Goal: Transaction & Acquisition: Subscribe to service/newsletter

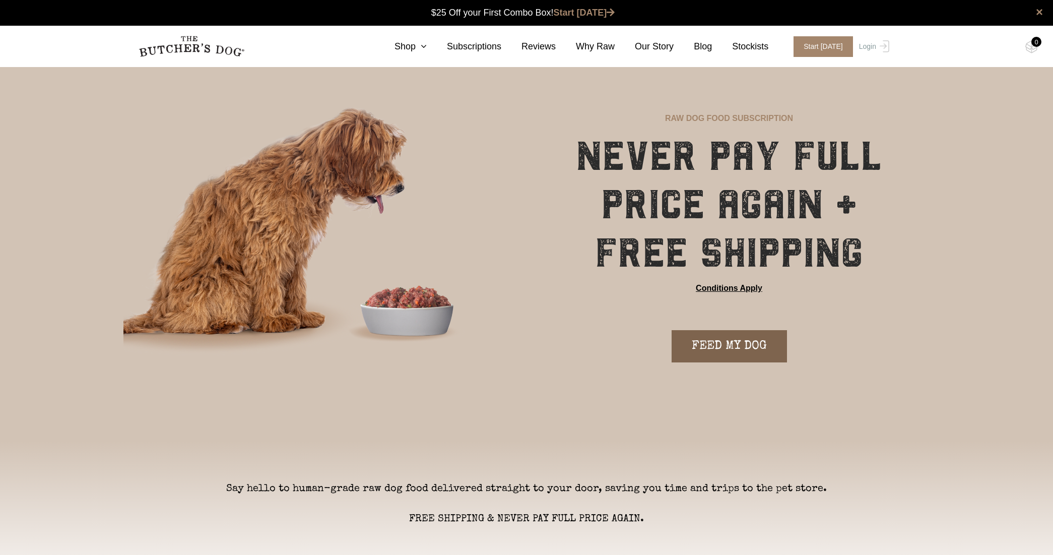
click at [729, 347] on link "FEED MY DOG" at bounding box center [729, 346] width 115 height 32
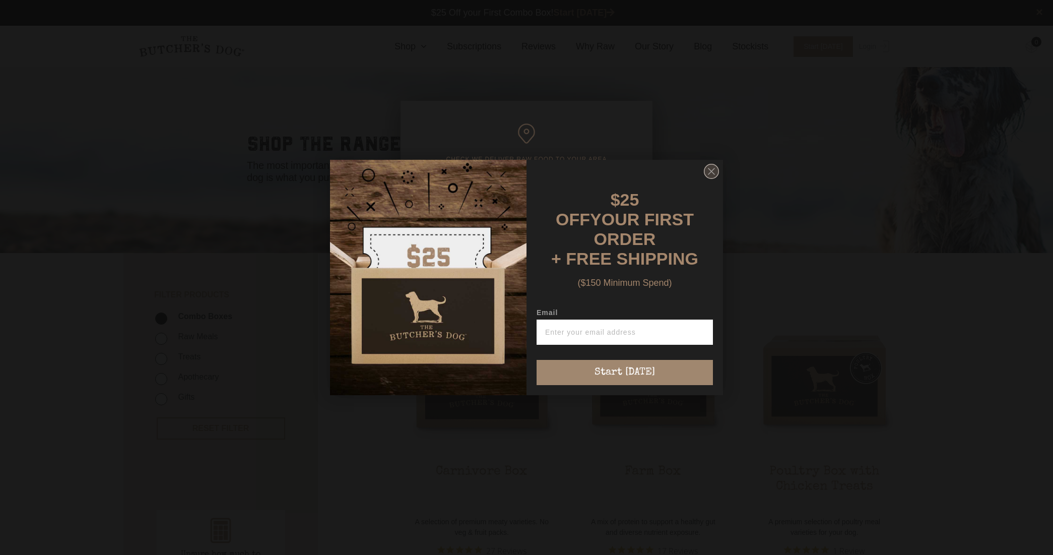
click at [708, 174] on circle "Close dialog" at bounding box center [711, 171] width 15 height 15
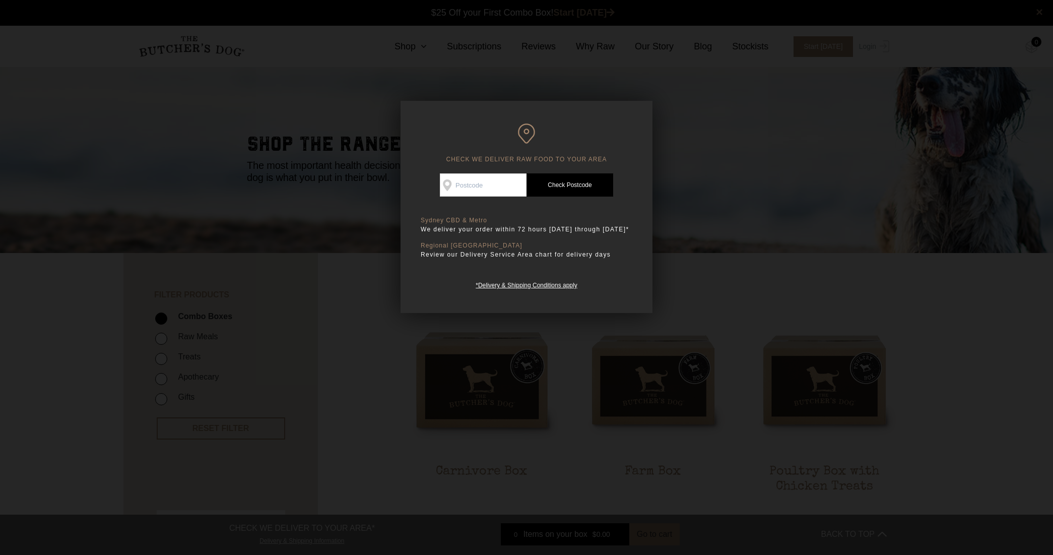
click at [474, 169] on div "CHECK WE DELIVER RAW FOOD TO YOUR AREA Good news! We deliver to your area Check…" at bounding box center [527, 207] width 252 height 212
click at [470, 177] on input "Check Availability At" at bounding box center [483, 184] width 87 height 23
type input "3044"
click at [572, 185] on link "Check Postcode" at bounding box center [570, 184] width 87 height 23
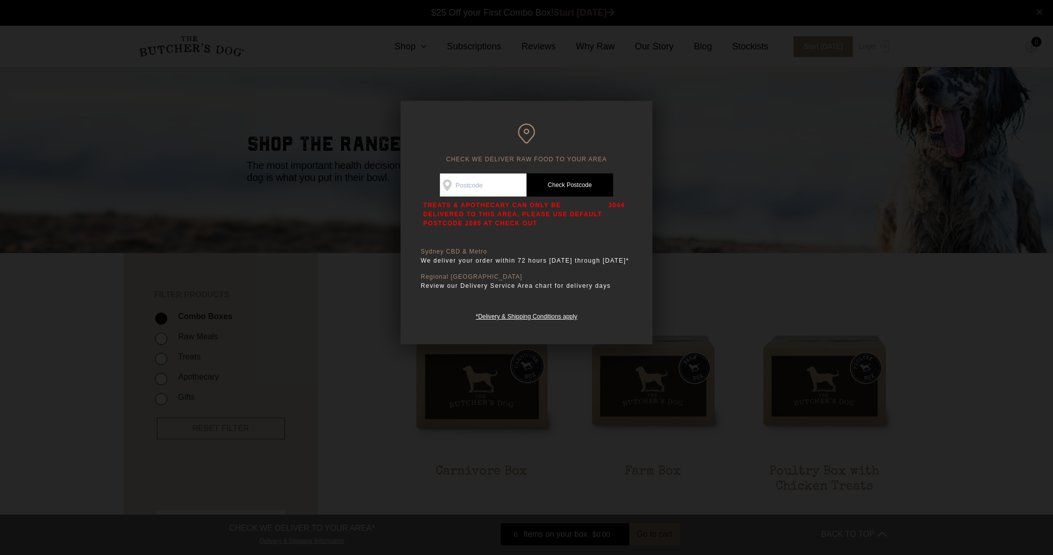
click at [376, 274] on div at bounding box center [526, 277] width 1053 height 555
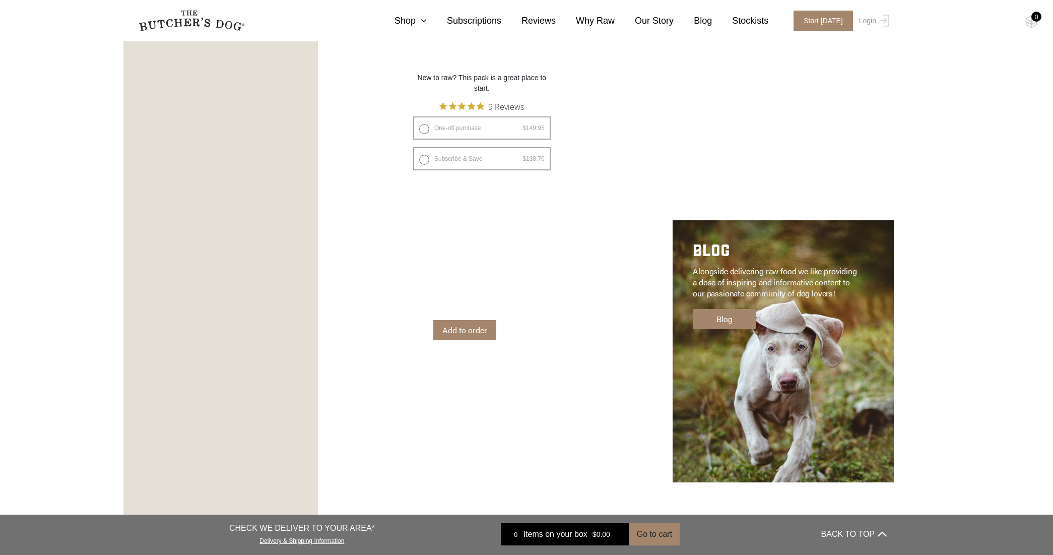
scroll to position [1159, 0]
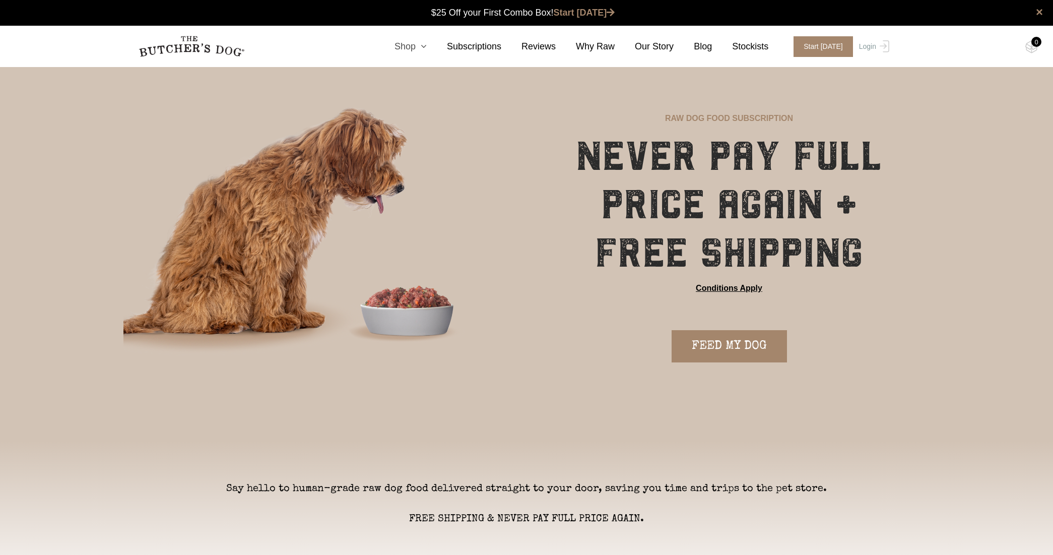
click at [419, 42] on link "Shop" at bounding box center [400, 47] width 52 height 14
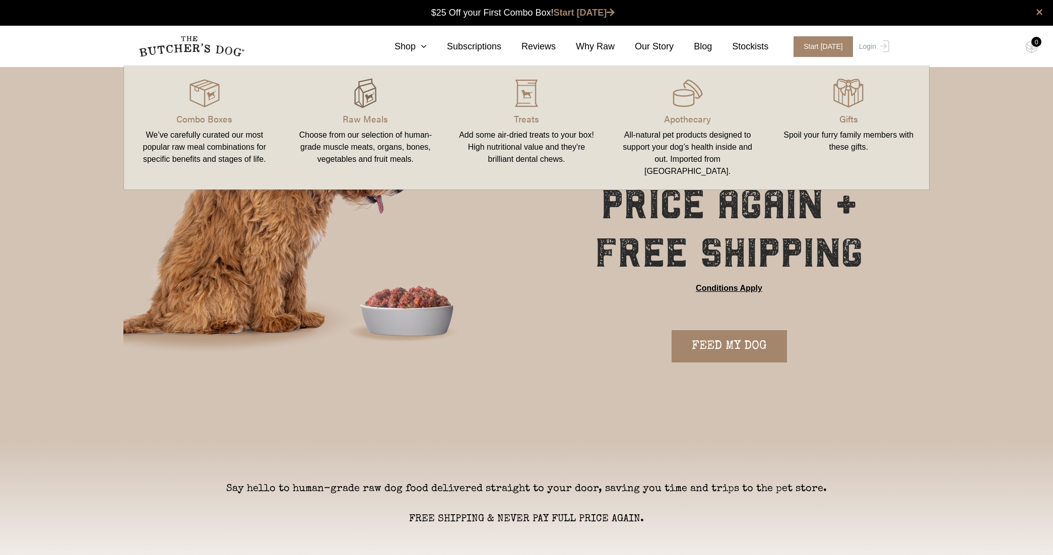
click at [371, 107] on img at bounding box center [365, 93] width 30 height 30
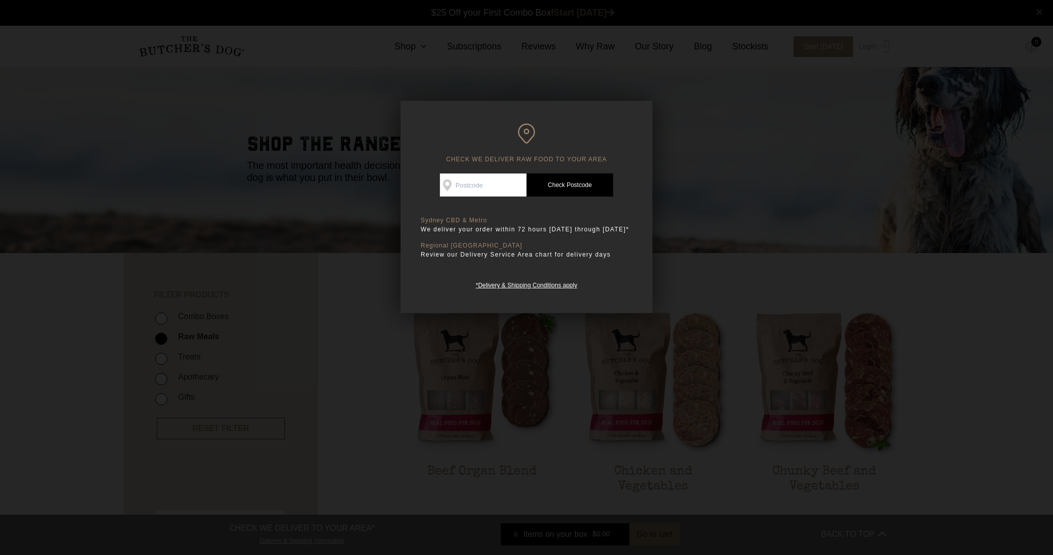
click at [511, 185] on input "Check Availability At" at bounding box center [483, 184] width 87 height 23
type input "3044"
click at [578, 182] on link "Check Postcode" at bounding box center [570, 184] width 87 height 23
